Goal: Task Accomplishment & Management: Manage account settings

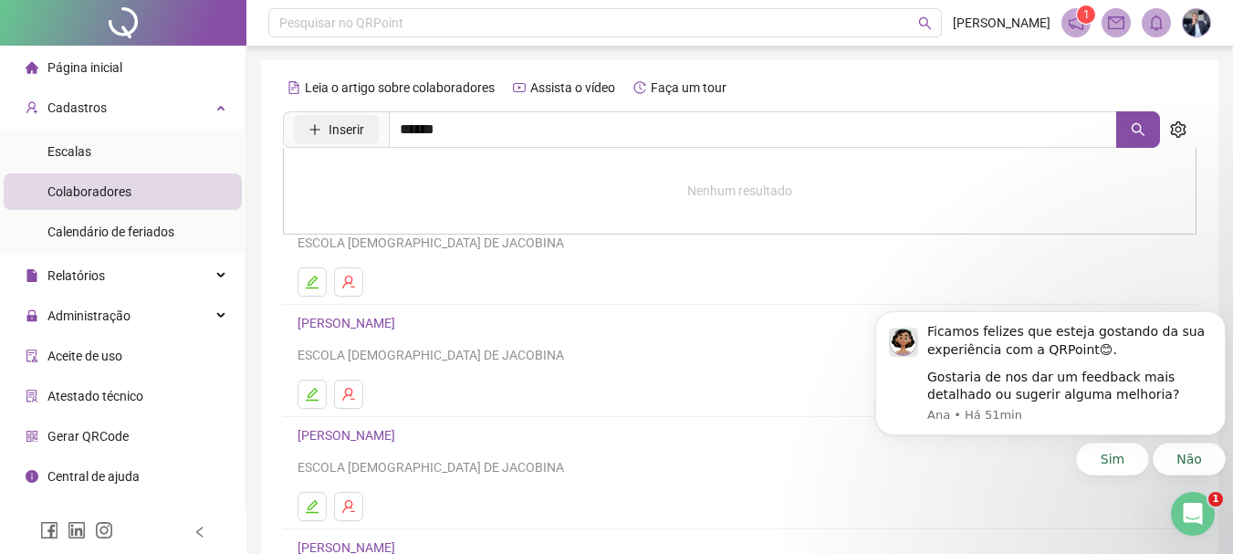
drag, startPoint x: 496, startPoint y: 130, endPoint x: 349, endPoint y: 142, distance: 147.5
click at [349, 142] on span "Inserir ******" at bounding box center [721, 129] width 877 height 37
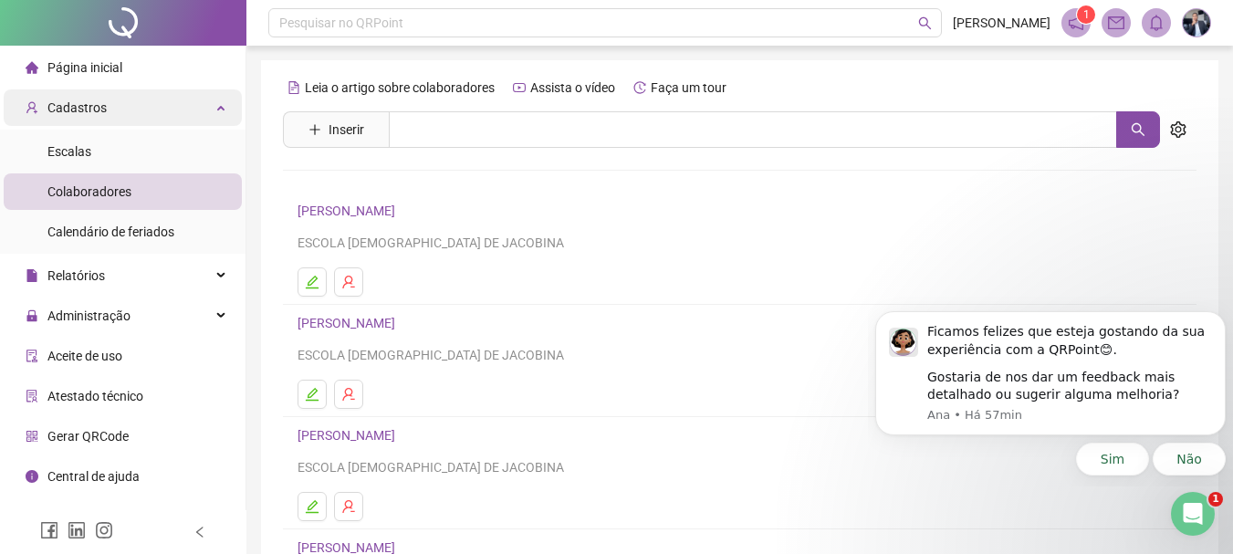
click at [228, 116] on div "Cadastros" at bounding box center [123, 107] width 238 height 37
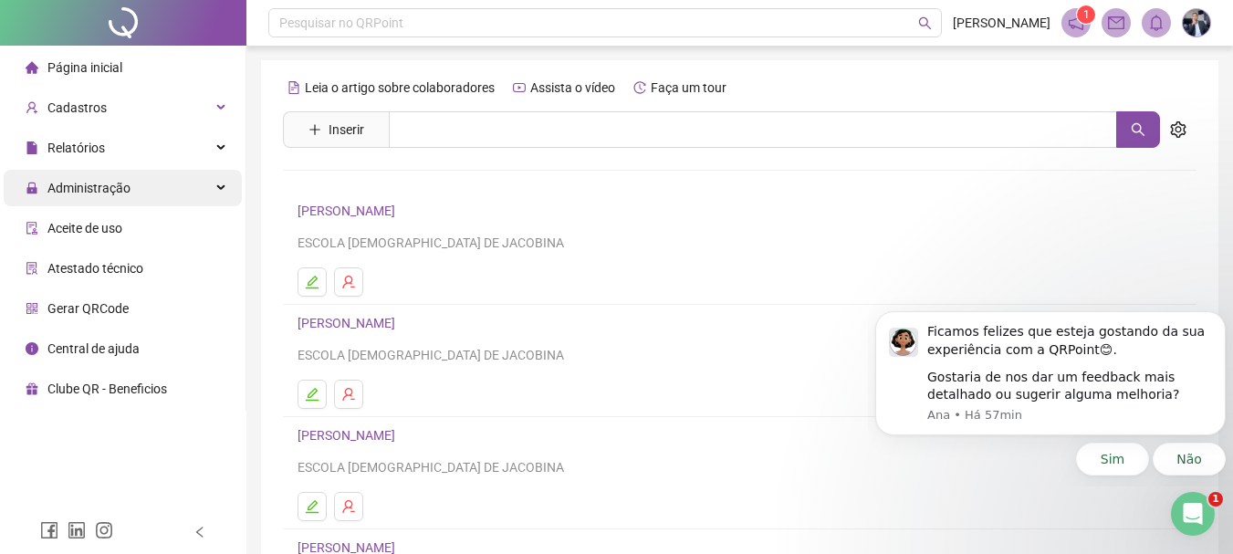
click at [220, 191] on div "Administração" at bounding box center [123, 188] width 238 height 37
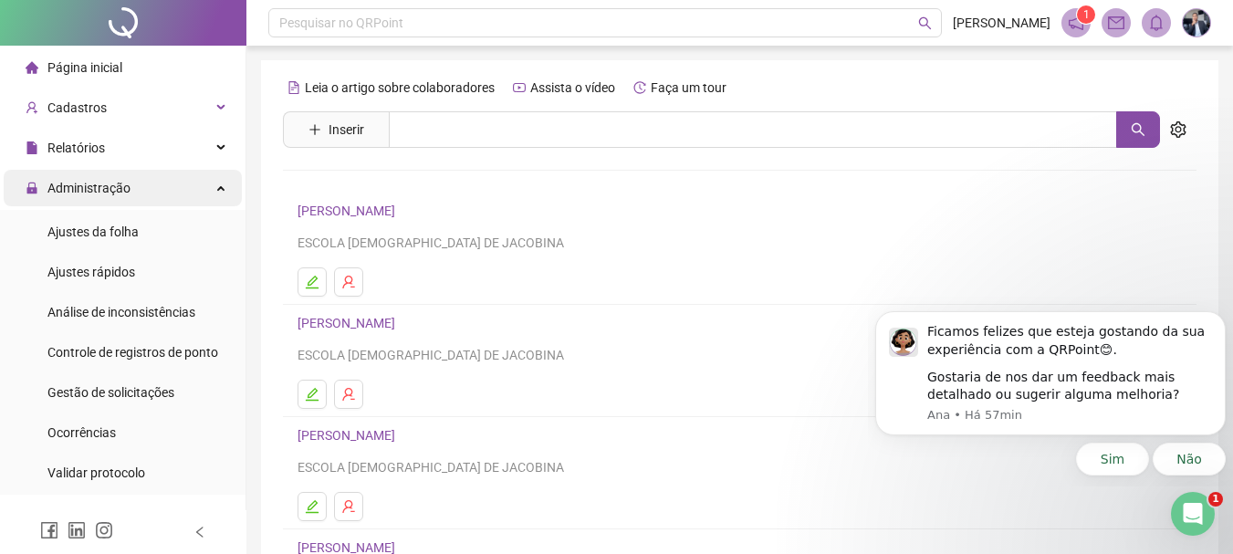
click at [189, 191] on div "Administração" at bounding box center [123, 188] width 238 height 37
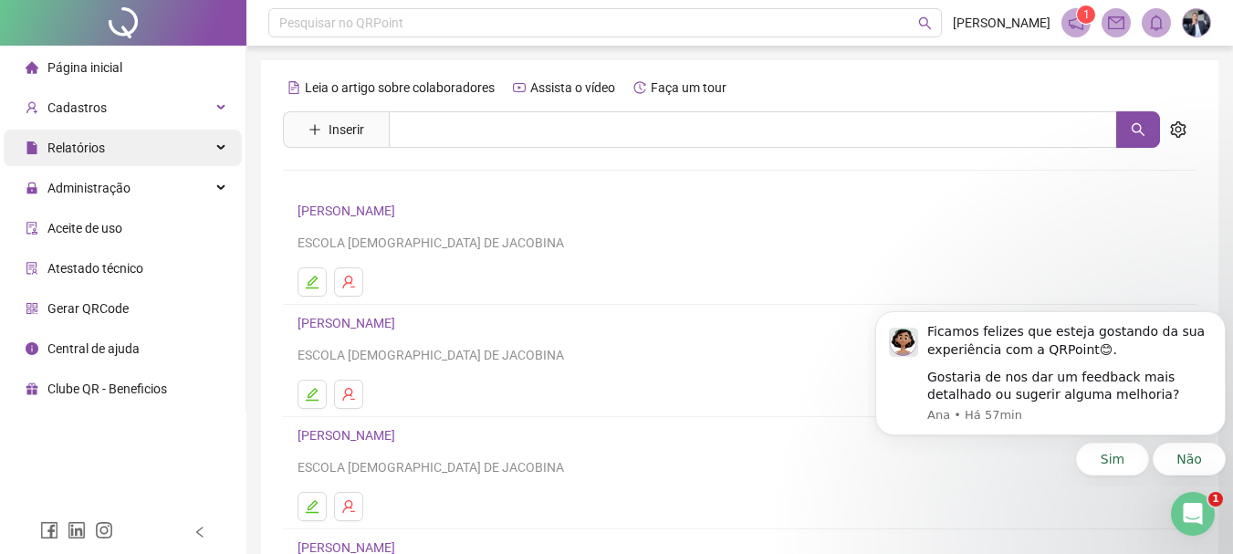
click at [207, 158] on div "Relatórios" at bounding box center [123, 148] width 238 height 37
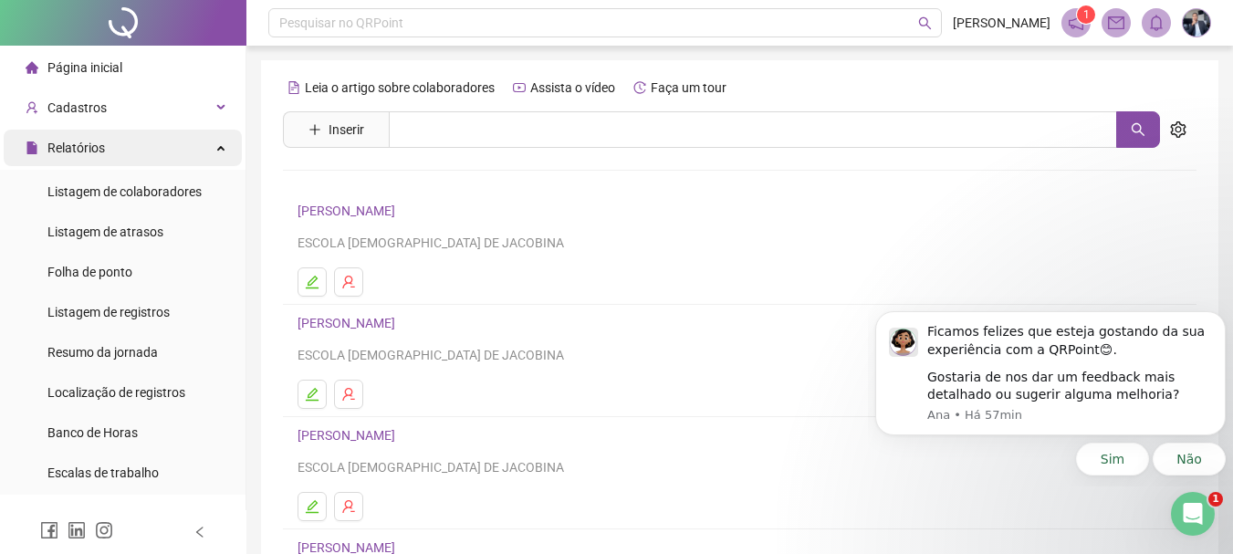
click at [183, 149] on div "Relatórios" at bounding box center [123, 148] width 238 height 37
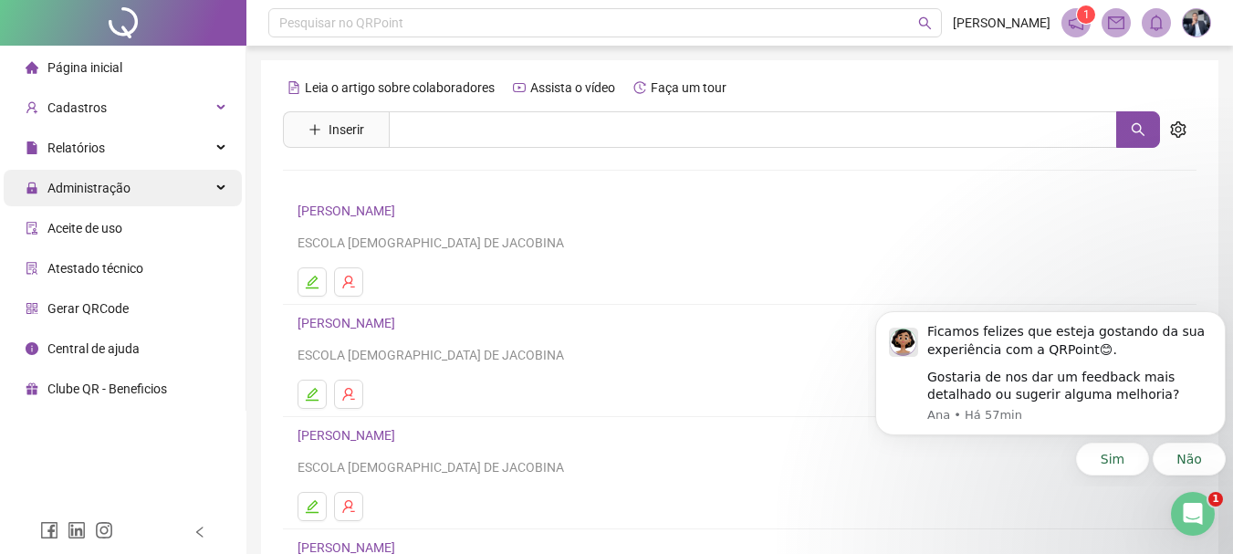
click at [148, 184] on div "Administração" at bounding box center [123, 188] width 238 height 37
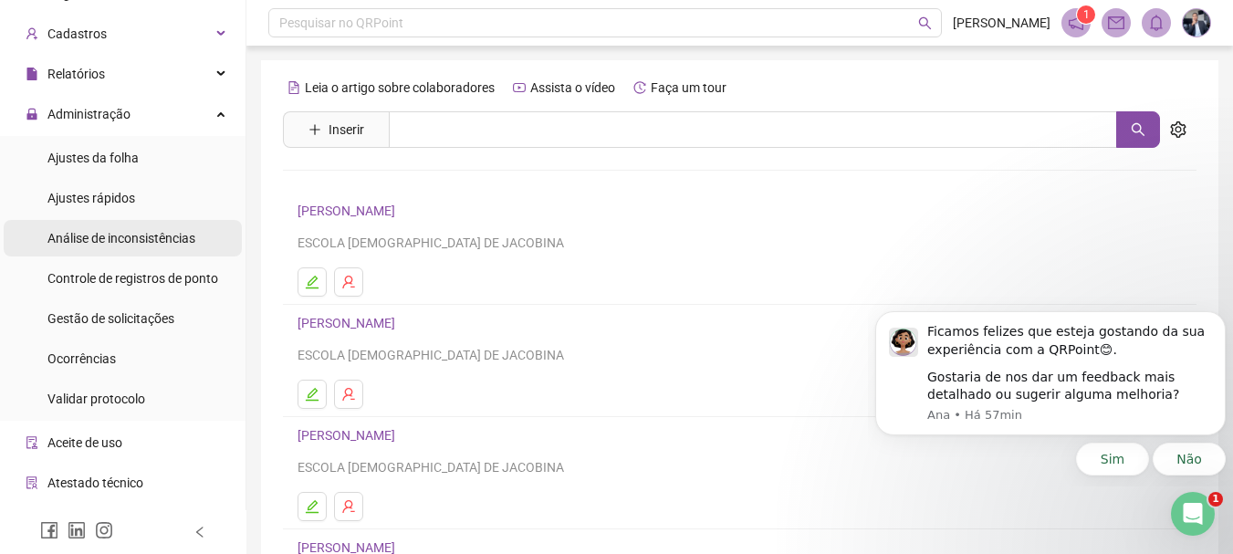
scroll to position [145, 0]
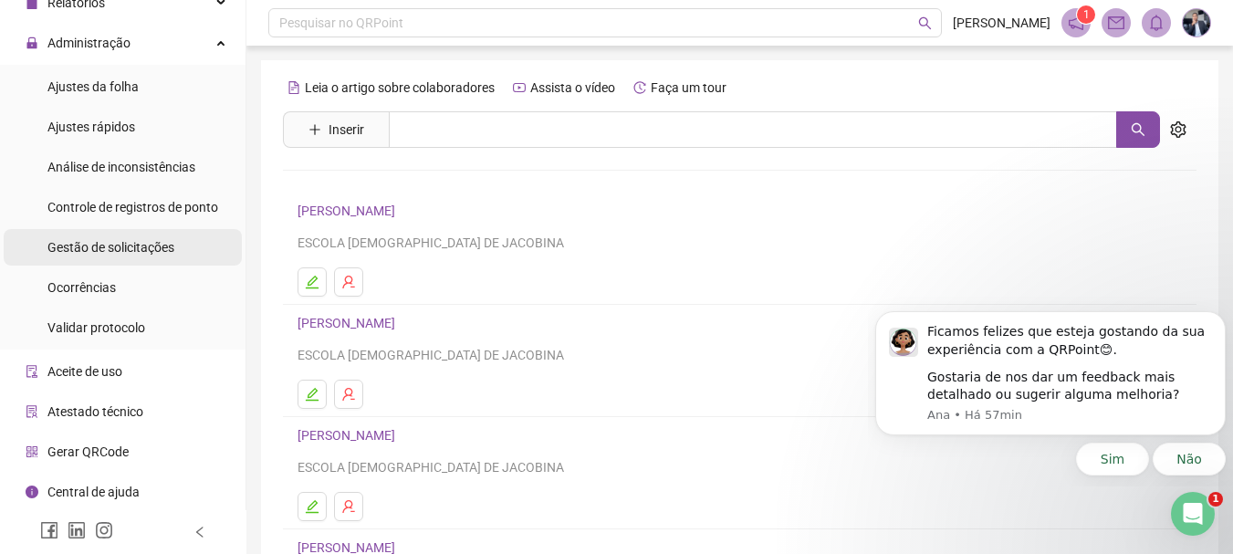
click at [122, 246] on span "Gestão de solicitações" at bounding box center [110, 247] width 127 height 15
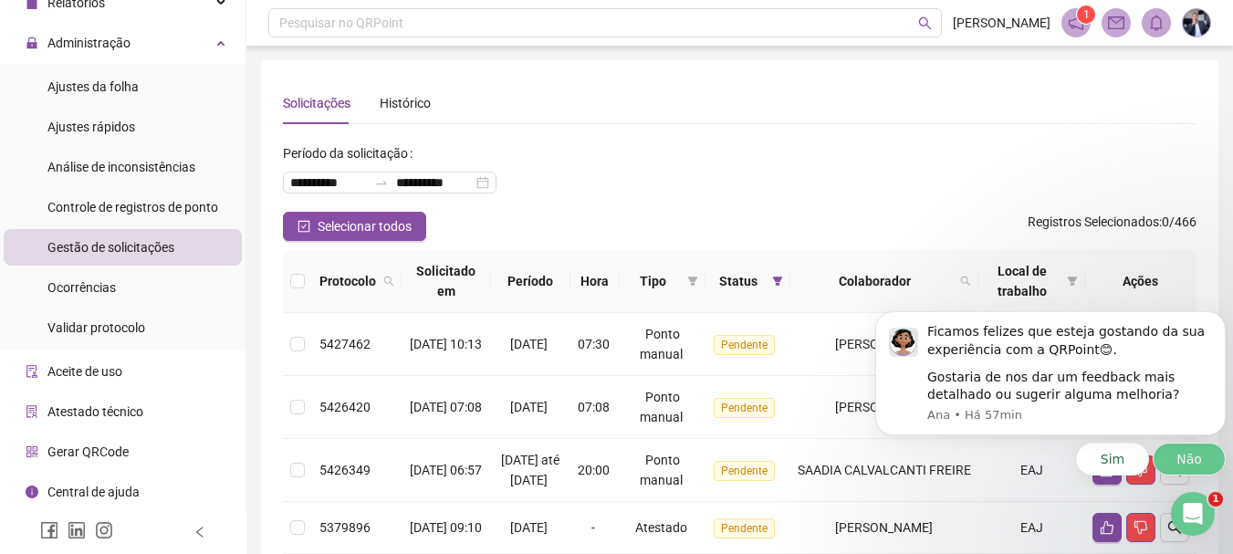
click at [1170, 457] on button "Não" at bounding box center [1189, 459] width 73 height 33
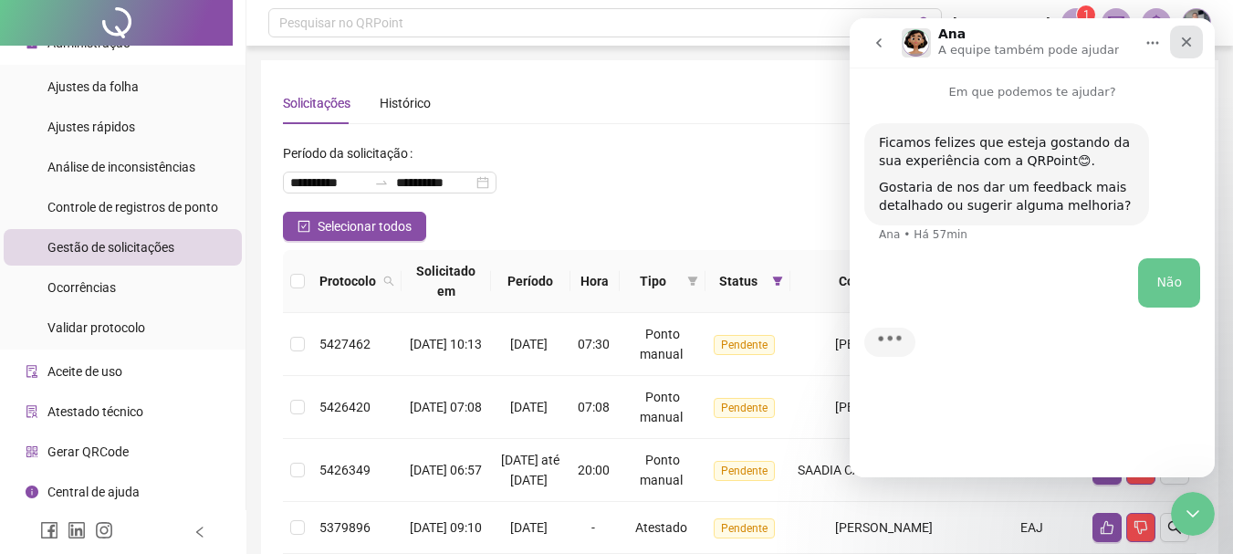
click at [1187, 39] on icon "Fechar" at bounding box center [1186, 42] width 15 height 15
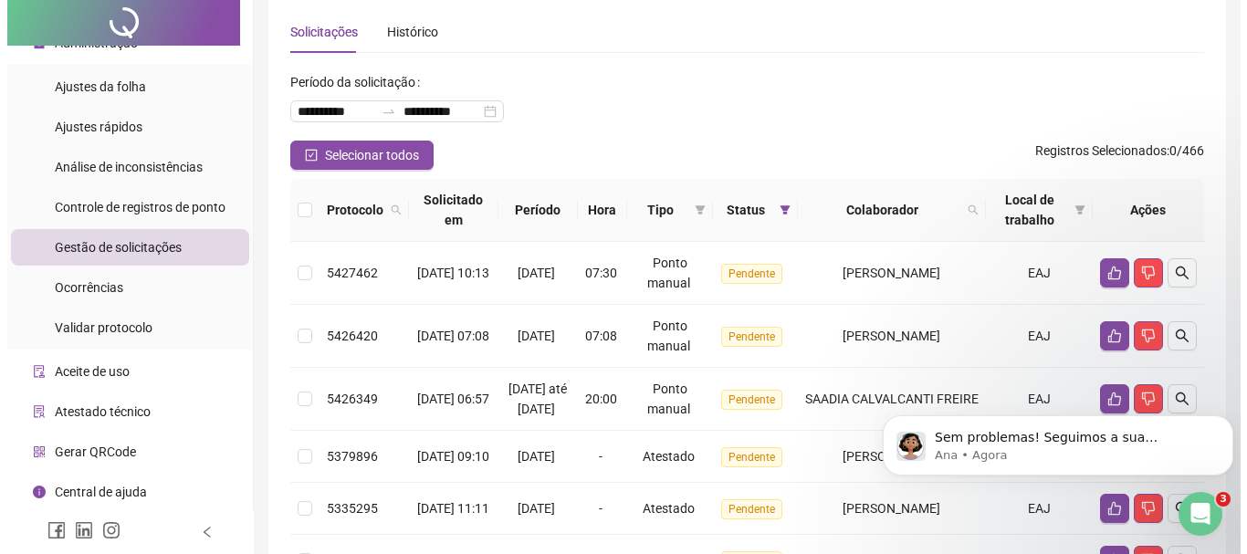
scroll to position [183, 0]
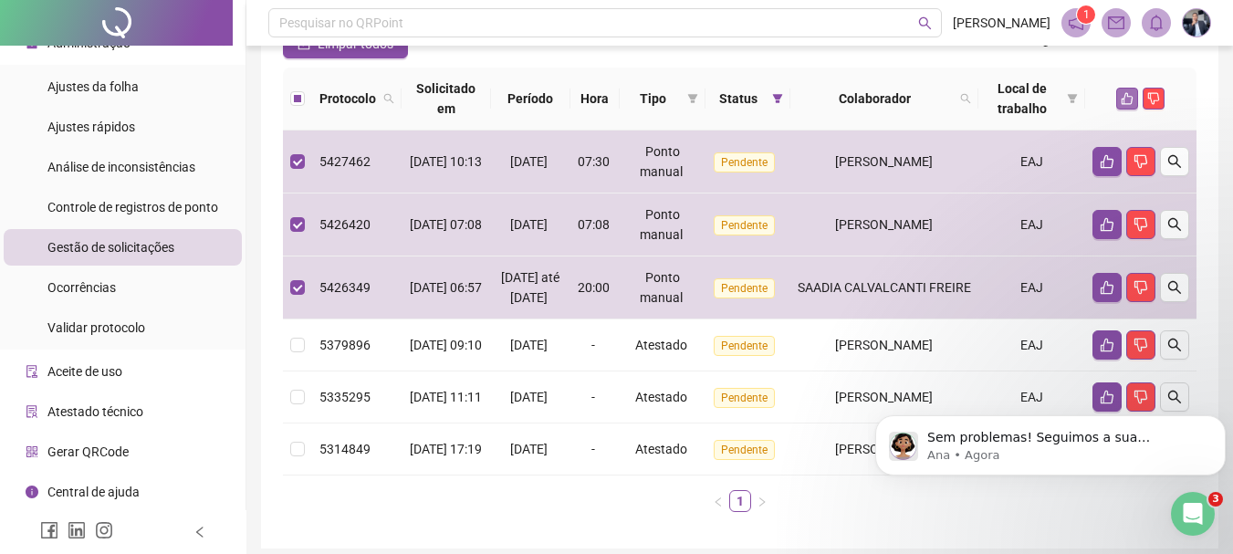
click at [1125, 92] on icon "like" at bounding box center [1127, 98] width 13 height 13
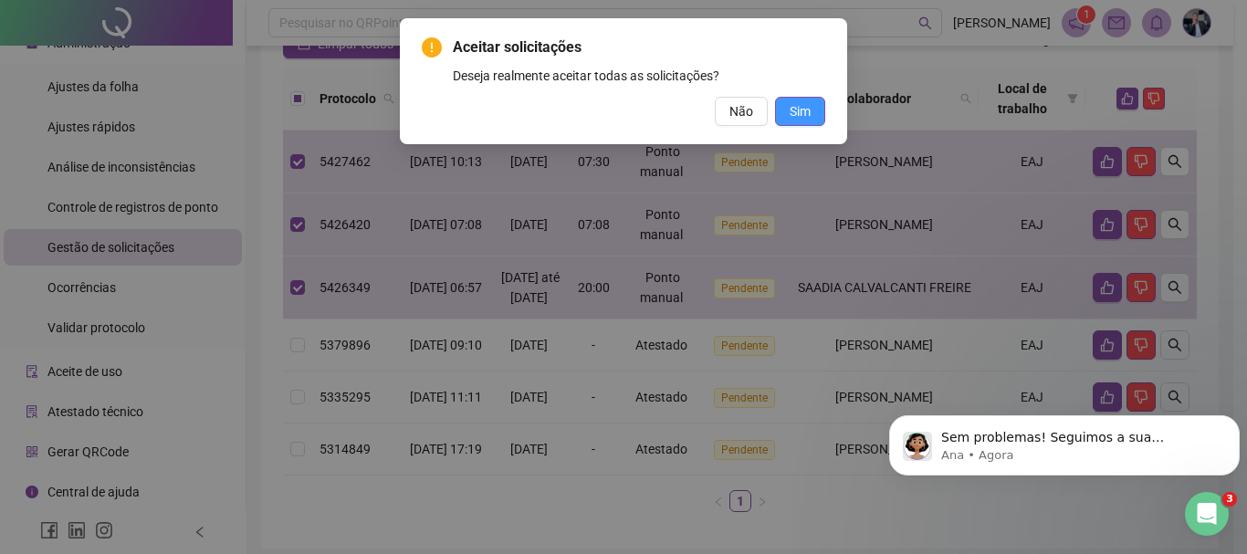
click at [797, 112] on span "Sim" at bounding box center [800, 111] width 21 height 20
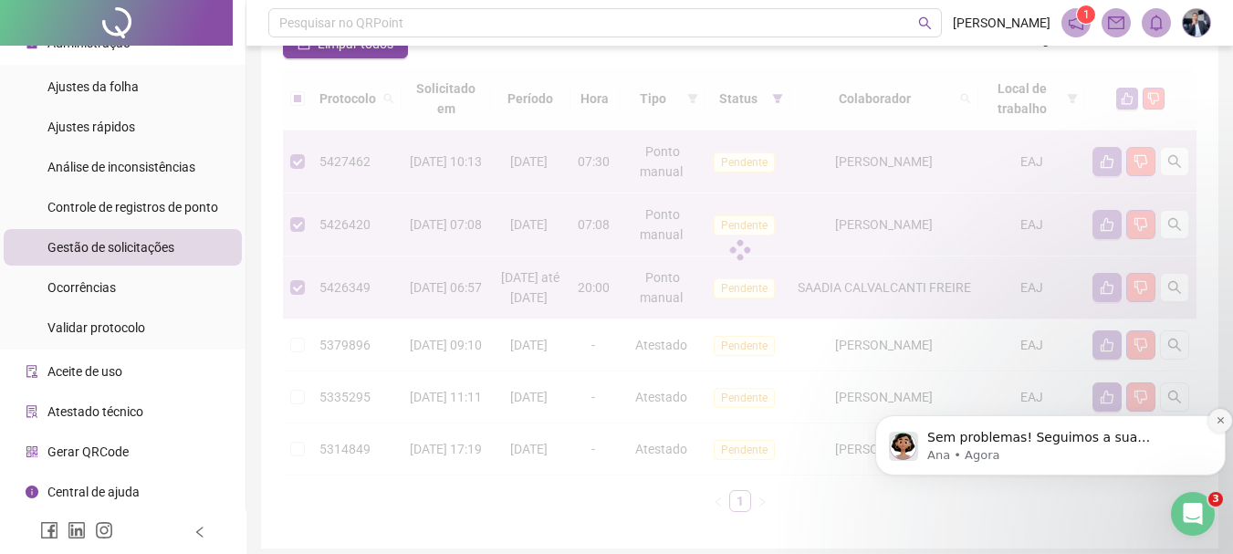
click at [1219, 417] on icon "Dismiss notification" at bounding box center [1221, 420] width 10 height 10
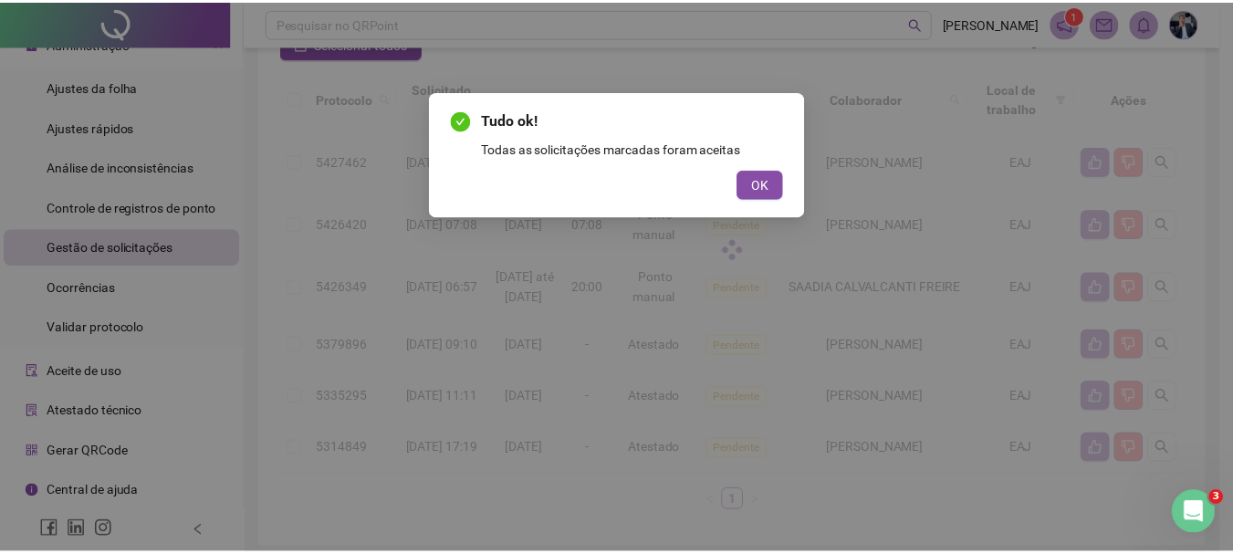
scroll to position [99, 0]
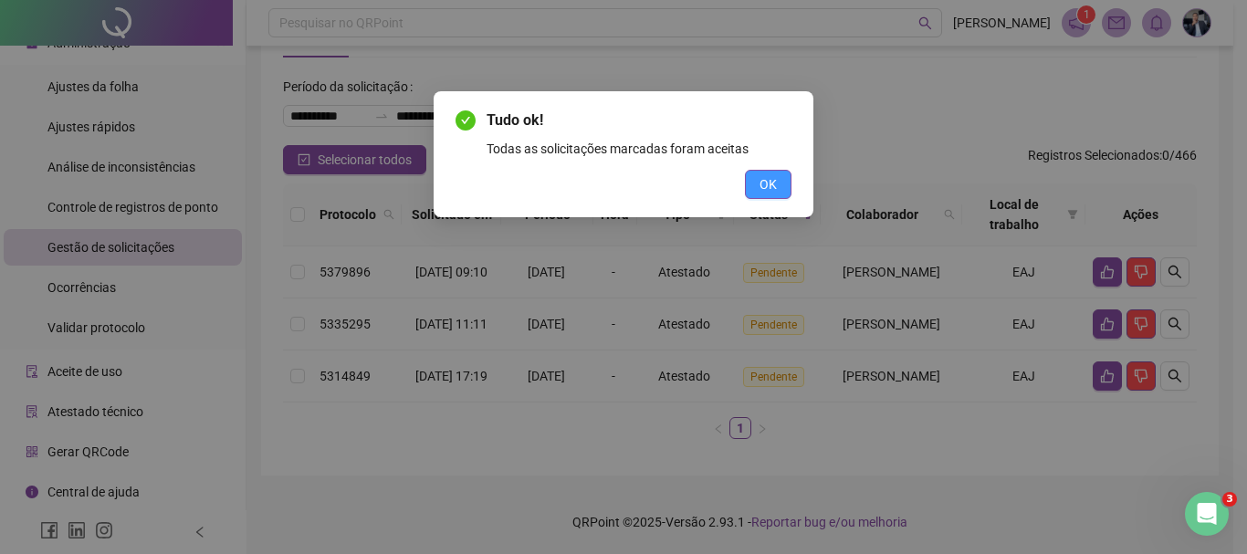
click at [768, 185] on span "OK" at bounding box center [767, 184] width 17 height 20
